Goal: Find specific page/section

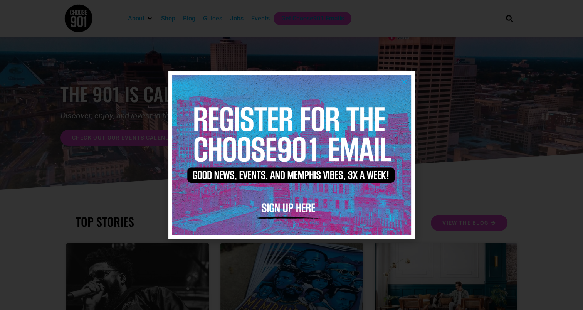
click at [54, 233] on div at bounding box center [291, 155] width 583 height 310
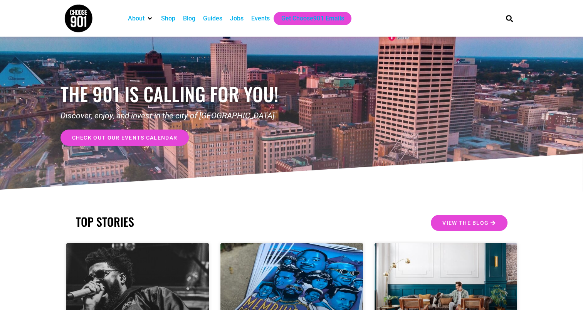
click at [263, 17] on div "Events" at bounding box center [260, 18] width 19 height 9
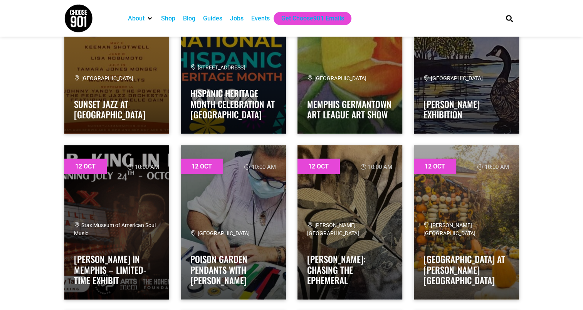
scroll to position [4641, 0]
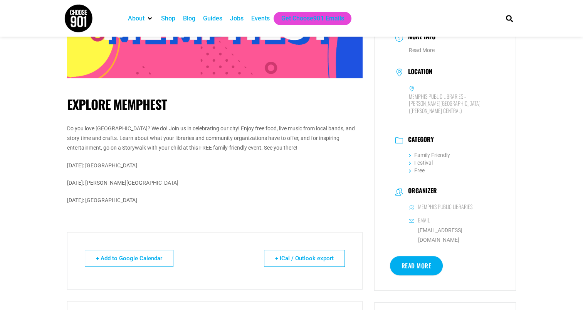
scroll to position [141, 0]
